Goal: Transaction & Acquisition: Purchase product/service

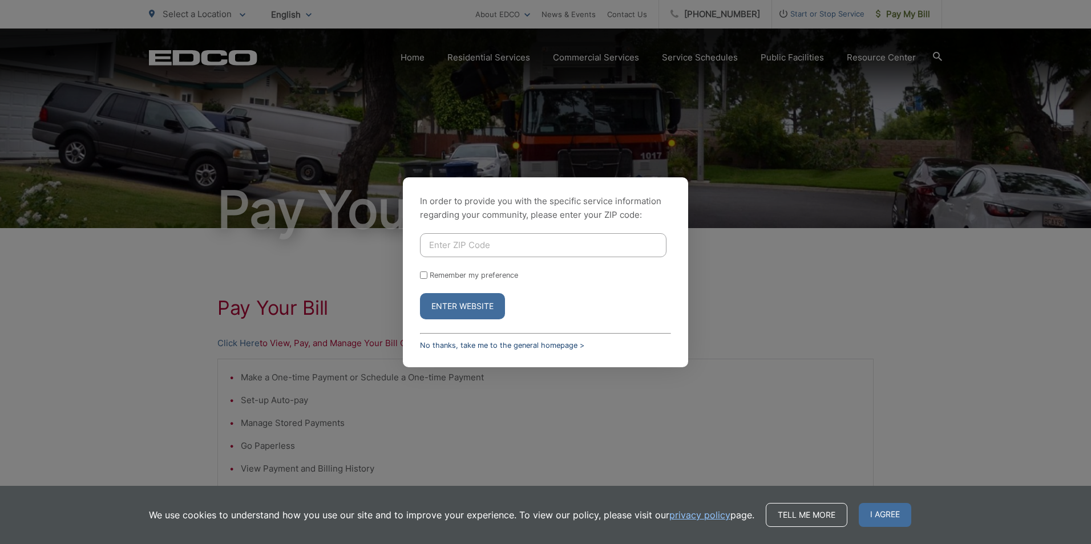
click at [478, 345] on link "No thanks, take me to the general homepage >" at bounding box center [502, 345] width 164 height 9
click at [484, 342] on link "No thanks, take me to the general homepage >" at bounding box center [502, 345] width 164 height 9
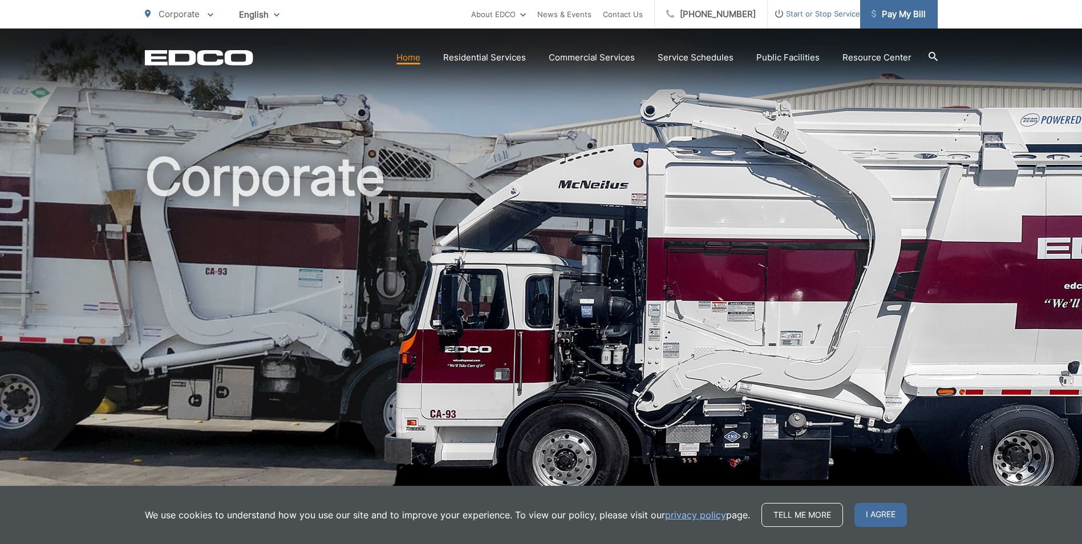
click at [912, 19] on span "Pay My Bill" at bounding box center [899, 14] width 54 height 14
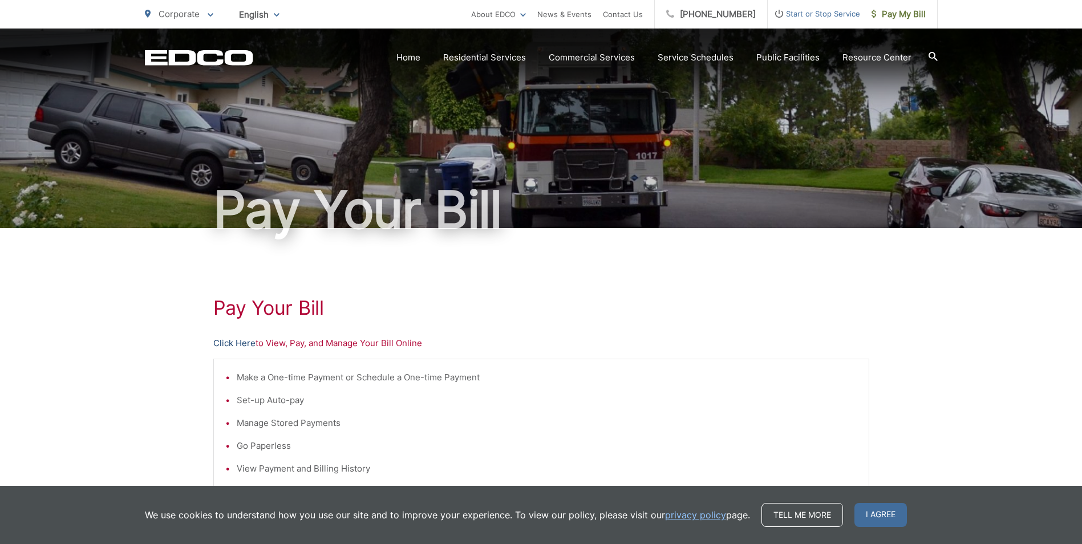
click at [238, 343] on link "Click Here" at bounding box center [234, 344] width 42 height 14
